Goal: Information Seeking & Learning: Check status

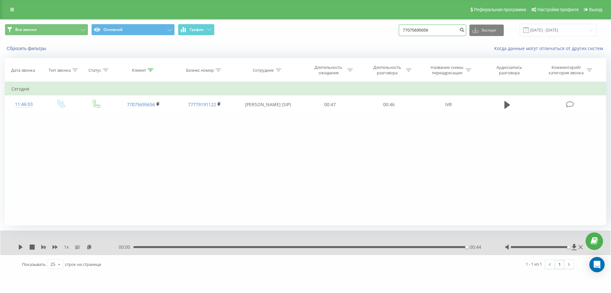
drag, startPoint x: 438, startPoint y: 32, endPoint x: 309, endPoint y: 50, distance: 129.9
click at [310, 49] on div "Все звонки Основной График 77075695656 Экспорт .csv .xls .xlsx 21.05.2025 - 21.…" at bounding box center [305, 37] width 611 height 37
paste input "014999965"
type input "7014999965"
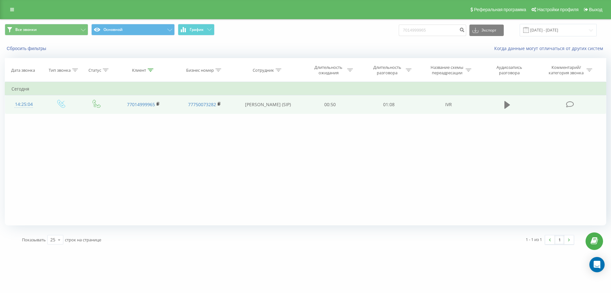
click at [508, 105] on icon at bounding box center [508, 105] width 6 height 8
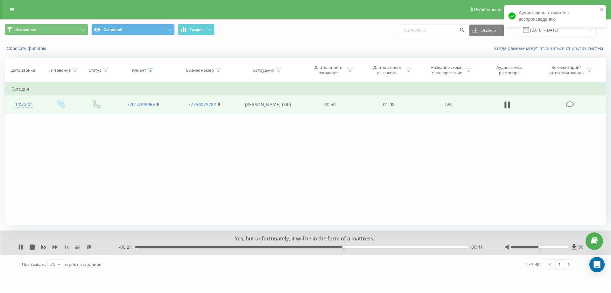
click at [344, 167] on div "Фильтровать по условию Равно Введите значение Отмена OK Фильтровать по условию …" at bounding box center [306, 153] width 602 height 143
click at [20, 246] on icon at bounding box center [19, 246] width 1 height 5
click at [98, 190] on div "Фильтровать по условию Равно Введите значение Отмена OK Фильтровать по условию …" at bounding box center [306, 153] width 602 height 143
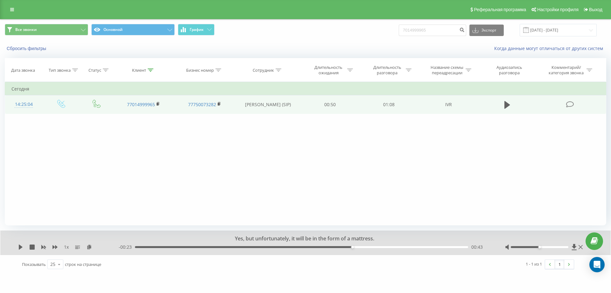
drag, startPoint x: 440, startPoint y: 24, endPoint x: 371, endPoint y: 29, distance: 69.0
click at [371, 29] on div "Все звонки Основной График 7014999965 Экспорт .csv .xls .xlsx 21.05.2025 - 21.0…" at bounding box center [306, 30] width 602 height 12
click at [439, 32] on input "7014999965" at bounding box center [433, 30] width 68 height 11
paste input "+7 775 574 5178"
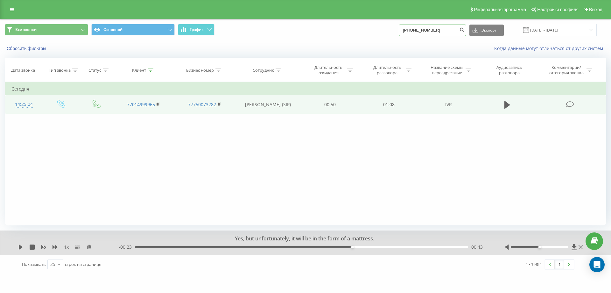
type input "+7 775 574 5178"
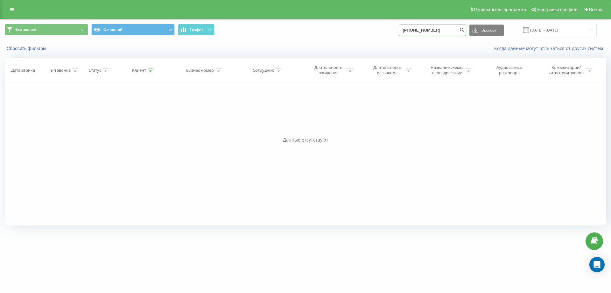
click at [413, 30] on input "[PHONE_NUMBER]" at bounding box center [433, 30] width 68 height 11
type input "7755745178"
